Goal: Task Accomplishment & Management: Complete application form

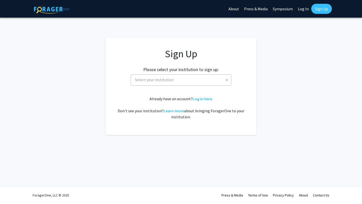
click at [218, 74] on div "Please select your institution to sign up: [GEOGRAPHIC_DATA] [GEOGRAPHIC_DATA] …" at bounding box center [181, 74] width 138 height 24
click at [220, 80] on span "Select your institution" at bounding box center [182, 80] width 98 height 10
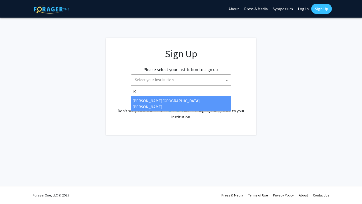
type input "joh"
select select "1"
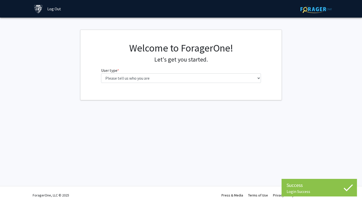
click at [208, 83] on div "Welcome to ForagerOne! Let's get you started. User type * required Please tell …" at bounding box center [180, 64] width 167 height 45
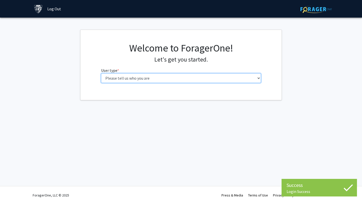
click at [205, 80] on select "Please tell us who you are Undergraduate Student Master's Student Doctoral Cand…" at bounding box center [181, 78] width 160 height 10
select select "1: undergrad"
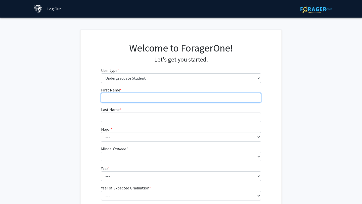
click at [208, 98] on input "First Name * required" at bounding box center [181, 98] width 160 height 10
type input "Nehir"
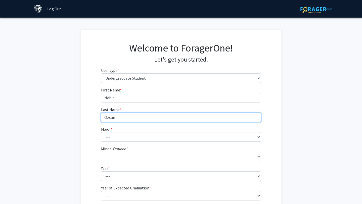
click at [106, 117] on input "Özcan" at bounding box center [181, 117] width 160 height 10
type input "Ozcan"
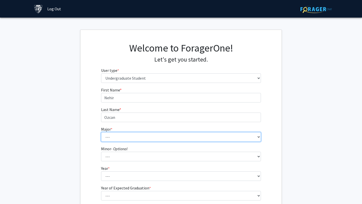
click at [112, 138] on select "--- Africana Studies Anthropology Applied Mathematics & Statistics Archaeology …" at bounding box center [181, 137] width 160 height 10
select select "18: 33"
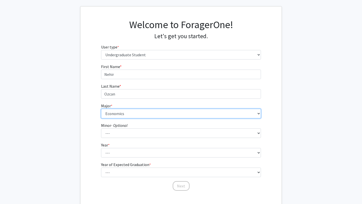
scroll to position [30, 0]
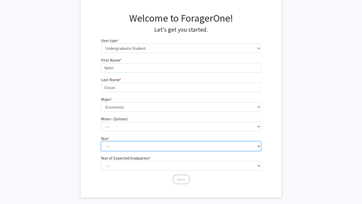
click at [120, 147] on select "--- First-year Sophomore Junior Senior Postbaccalaureate Certificate" at bounding box center [181, 146] width 160 height 10
select select "1: first-year"
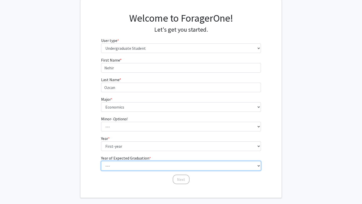
click at [125, 166] on select "--- 2025 2026 2027 2028 2029 2030 2031 2032 2033 2034" at bounding box center [181, 166] width 160 height 10
select select "5: 2029"
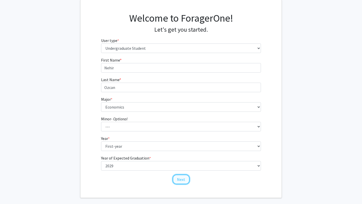
click at [184, 181] on button "Next" at bounding box center [180, 179] width 17 height 10
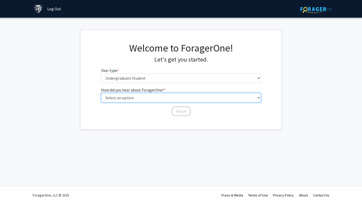
click at [163, 100] on select "Select an option Peer/student recommendation Faculty/staff recommendation Unive…" at bounding box center [181, 98] width 160 height 10
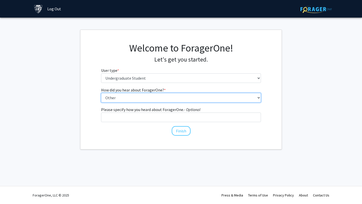
click at [165, 99] on select "Select an option Peer/student recommendation Faculty/staff recommendation Unive…" at bounding box center [181, 98] width 160 height 10
select select "1: peer_recommendation"
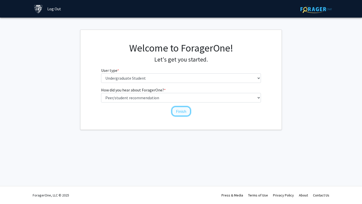
click at [179, 111] on button "Finish" at bounding box center [180, 111] width 19 height 10
